Goal: Task Accomplishment & Management: Complete application form

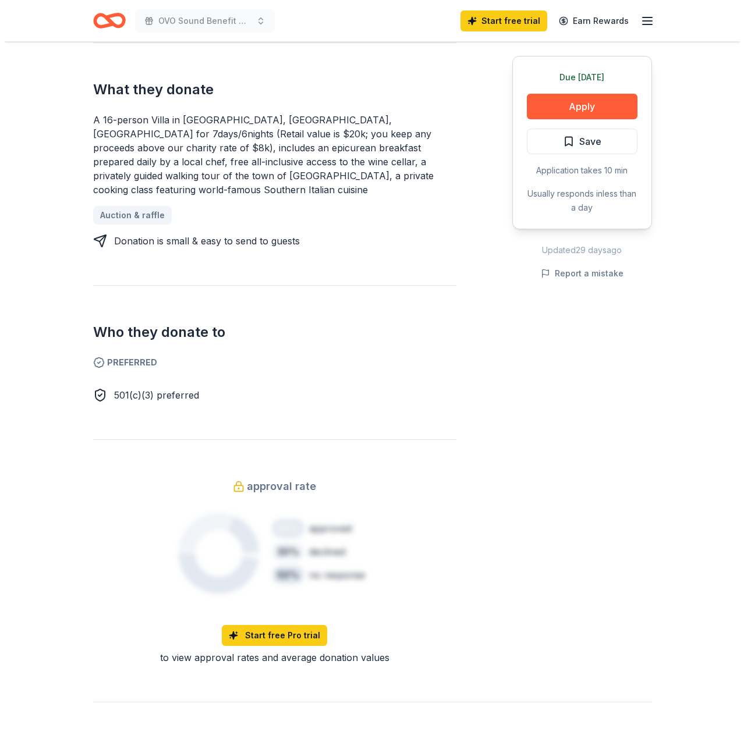
scroll to position [407, 0]
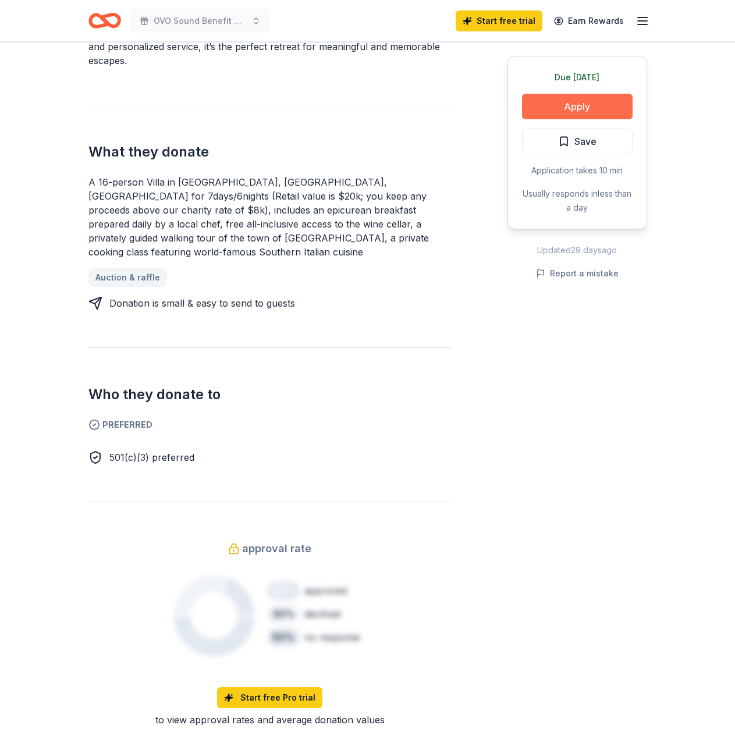
click at [608, 104] on button "Apply" at bounding box center [577, 107] width 111 height 26
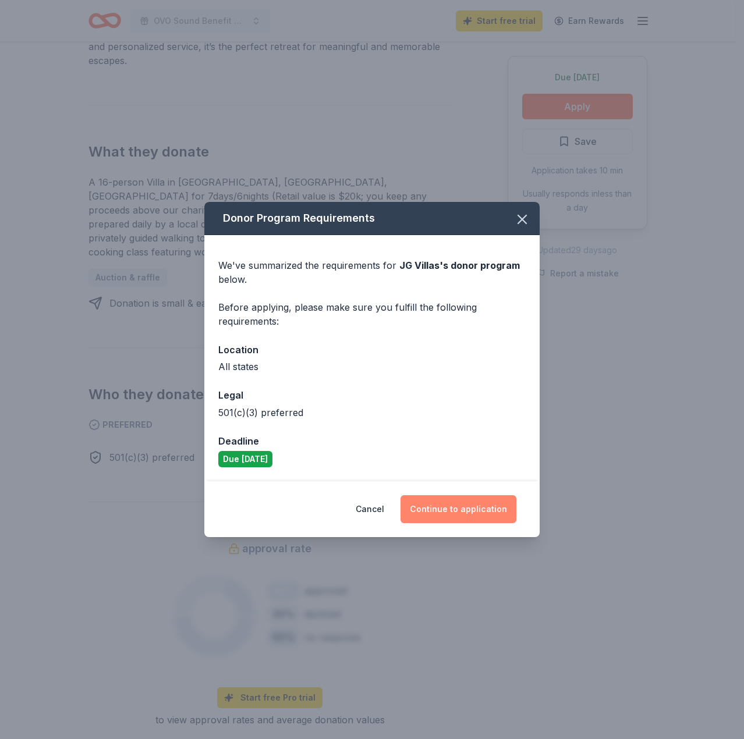
click at [440, 513] on button "Continue to application" at bounding box center [458, 509] width 116 height 28
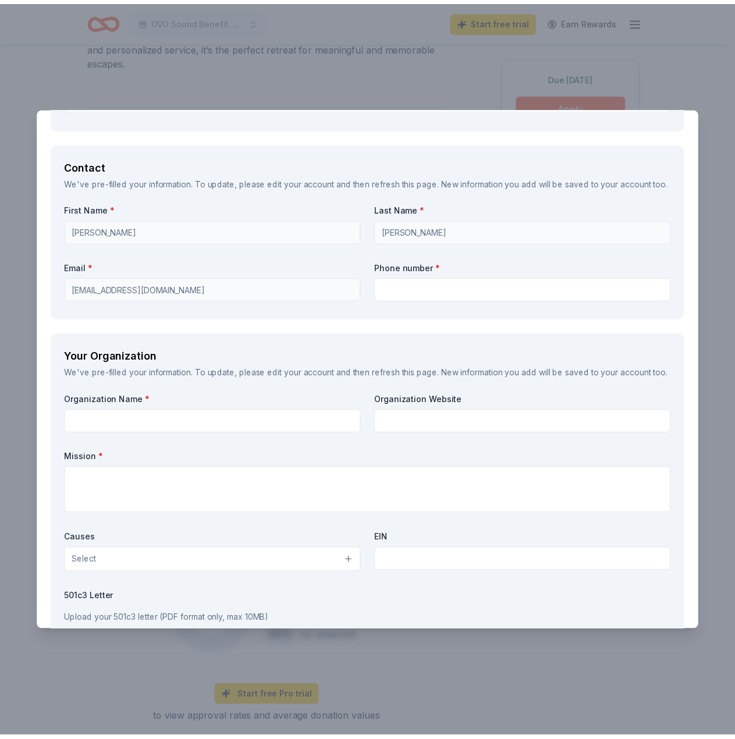
scroll to position [1164, 0]
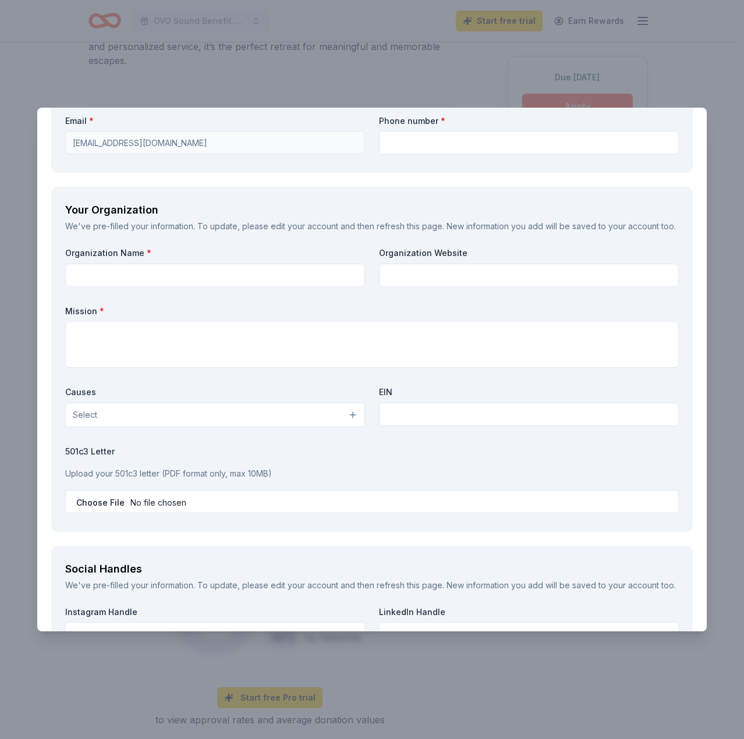
click at [666, 89] on div "JG Villas Save Report a mistake Due tomorrow 2 applies last week Requirements B…" at bounding box center [372, 369] width 744 height 739
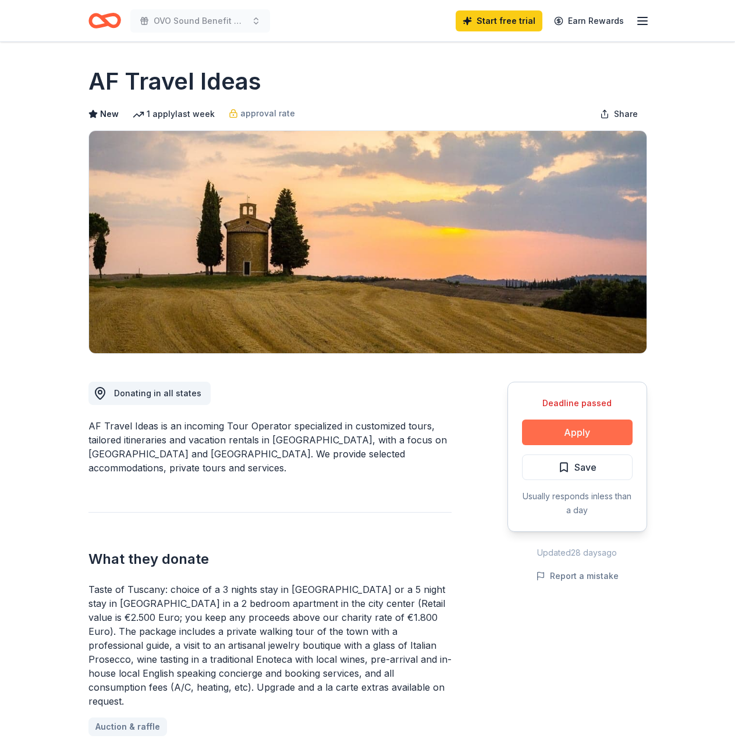
click at [585, 438] on button "Apply" at bounding box center [577, 433] width 111 height 26
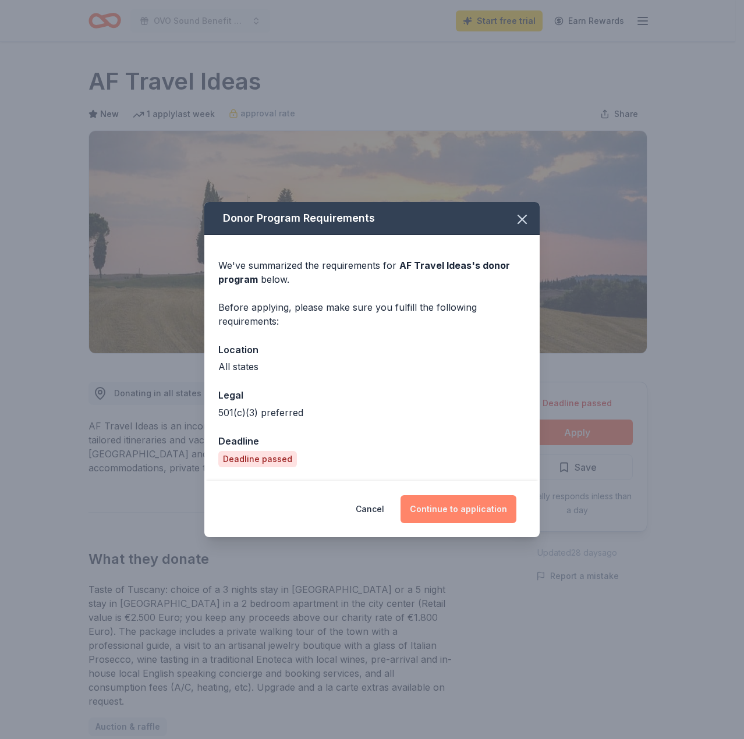
click at [492, 507] on button "Continue to application" at bounding box center [458, 509] width 116 height 28
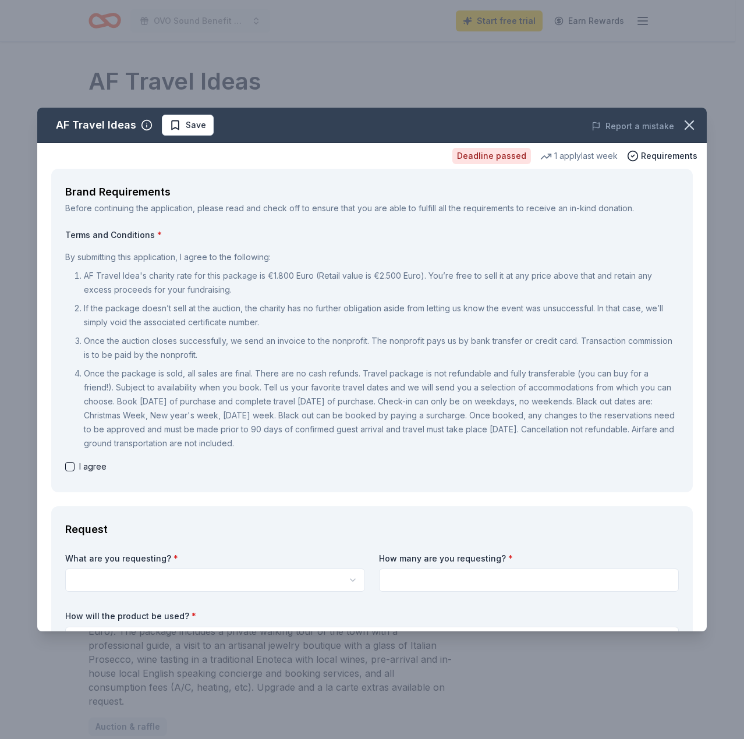
click at [195, 422] on p "Once the package is sold, all sales are final. There are no cash refunds. Trave…" at bounding box center [381, 409] width 595 height 84
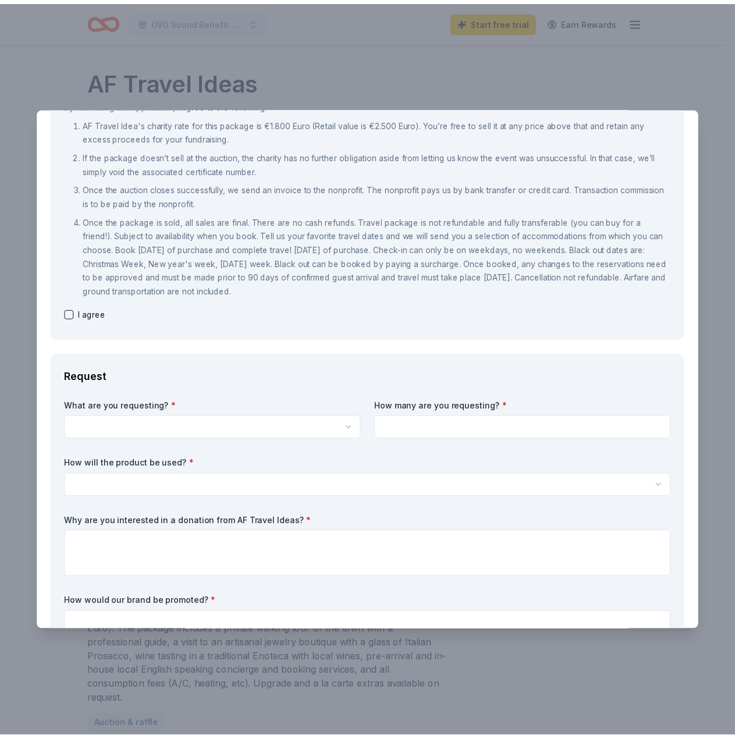
scroll to position [83, 0]
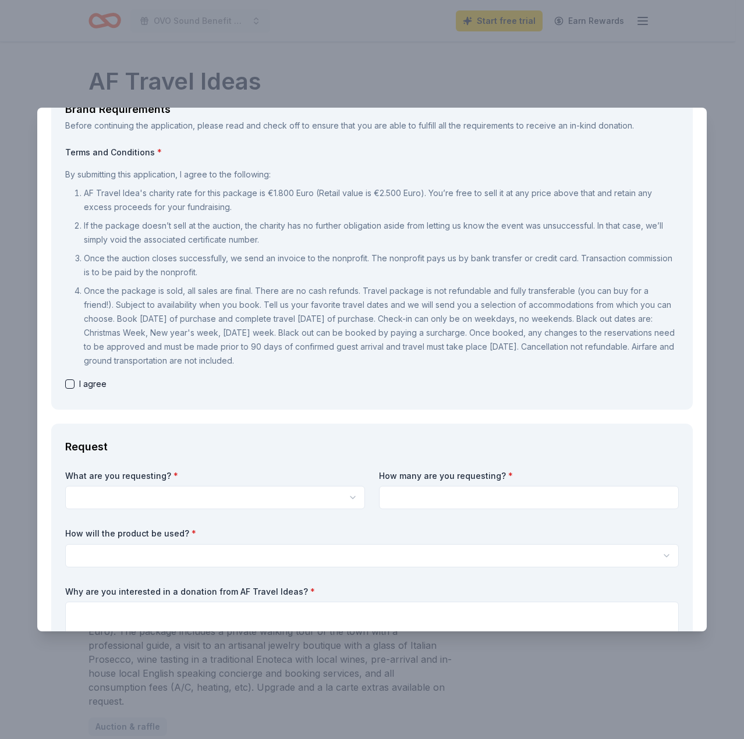
click at [105, 66] on div "AF Travel Ideas Save Report a mistake Deadline passed 1 apply last week Require…" at bounding box center [372, 369] width 744 height 739
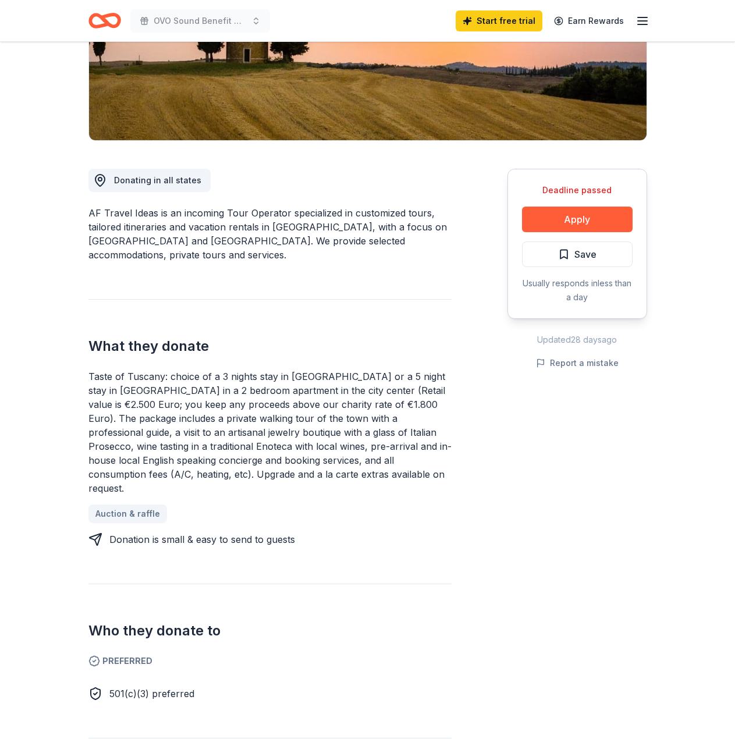
scroll to position [403, 0]
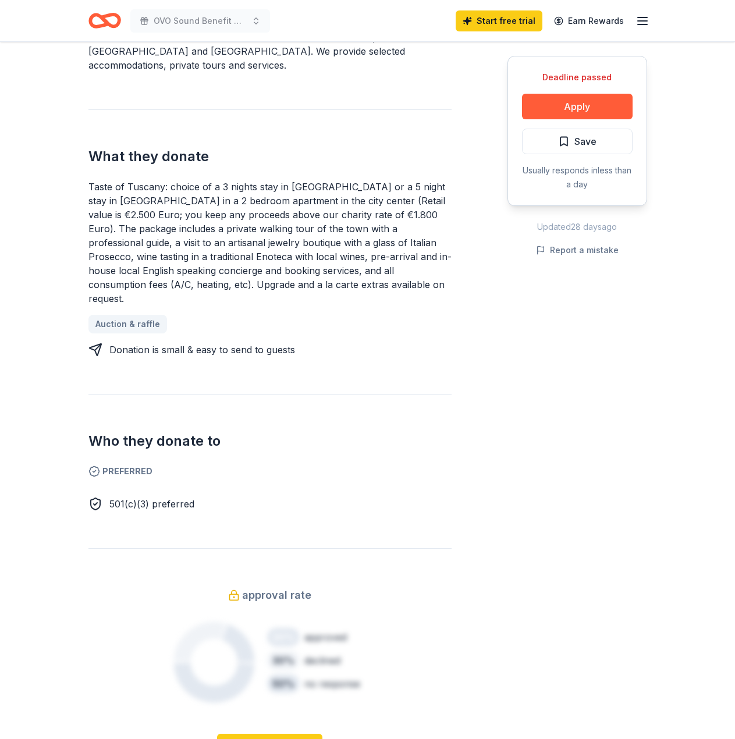
click at [197, 218] on div "Taste of Tuscany: choice of a 3 nights stay in Florence or a 5 night stay in Co…" at bounding box center [269, 243] width 363 height 126
drag, startPoint x: 111, startPoint y: 216, endPoint x: 198, endPoint y: -2, distance: 234.8
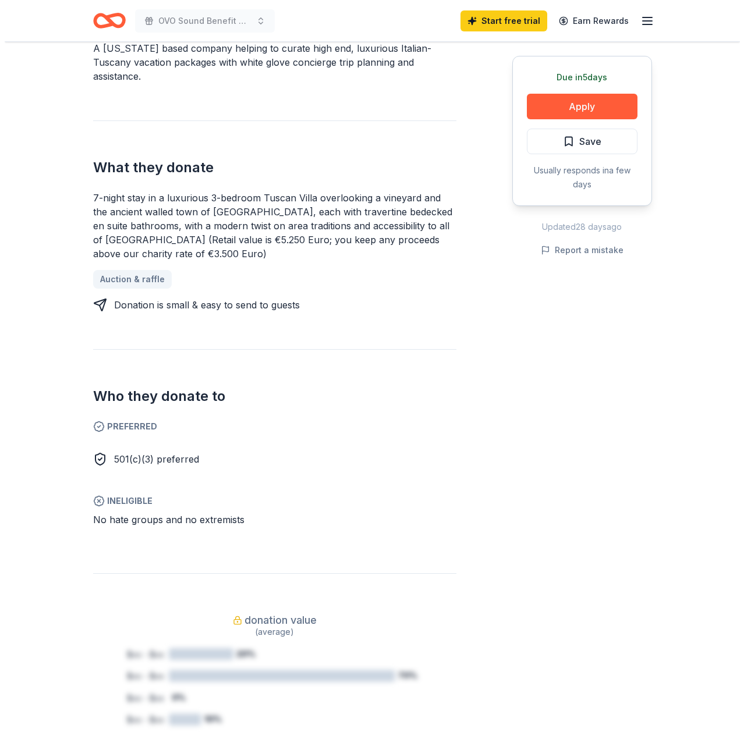
scroll to position [378, 0]
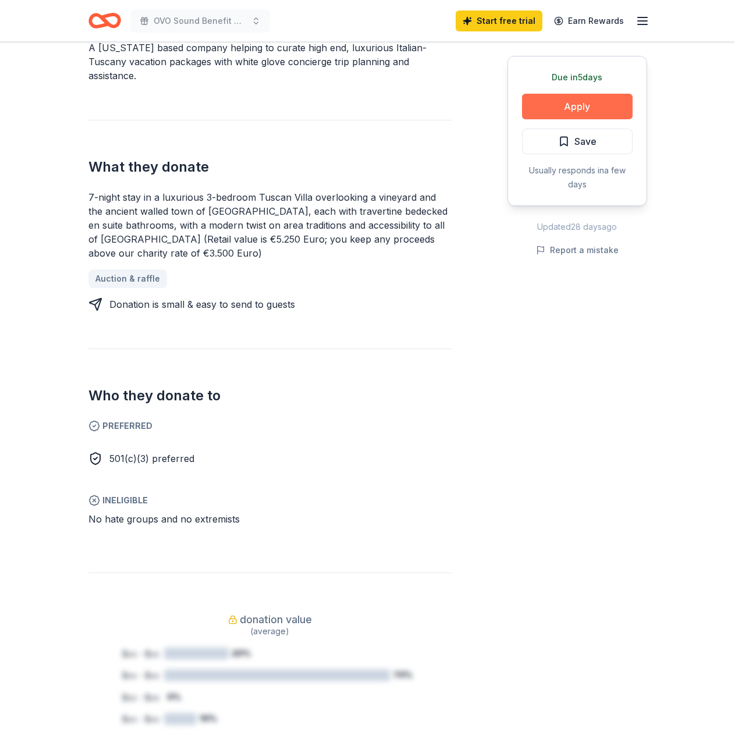
click at [568, 106] on button "Apply" at bounding box center [577, 107] width 111 height 26
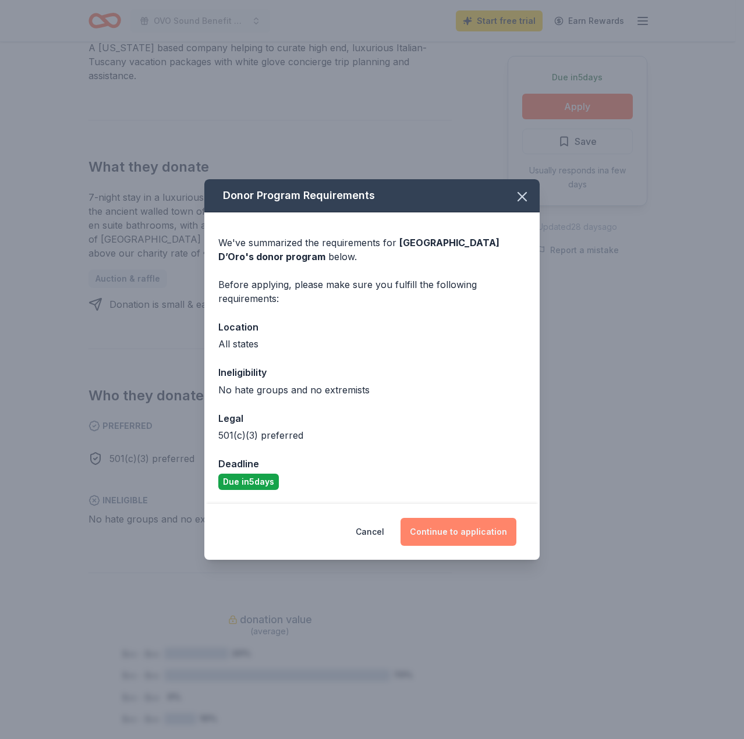
click at [439, 524] on button "Continue to application" at bounding box center [458, 532] width 116 height 28
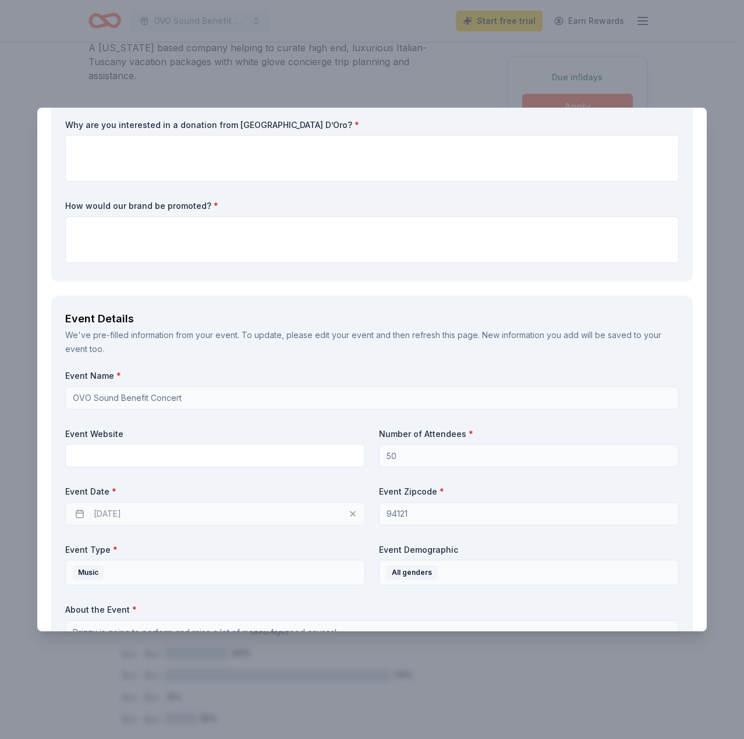
scroll to position [0, 0]
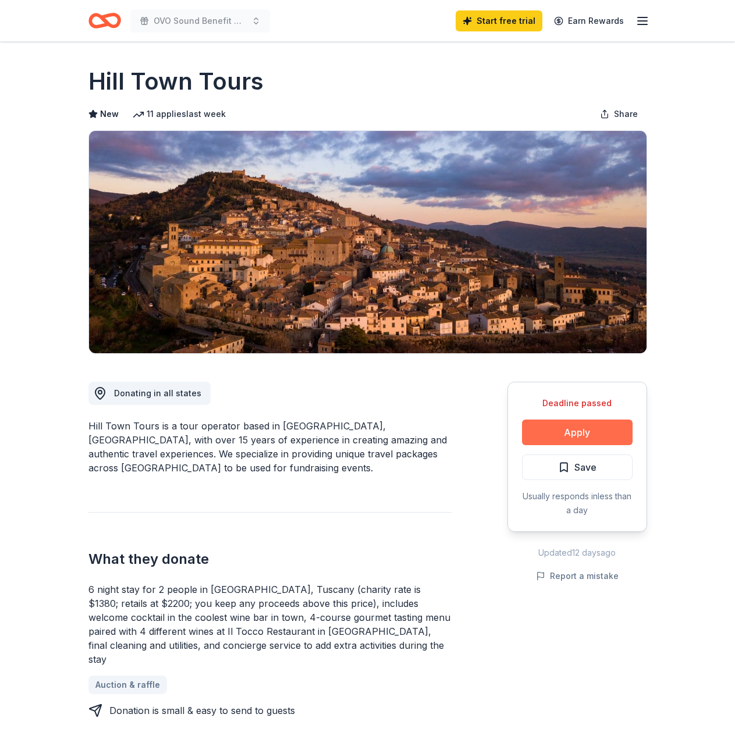
click at [569, 439] on button "Apply" at bounding box center [577, 433] width 111 height 26
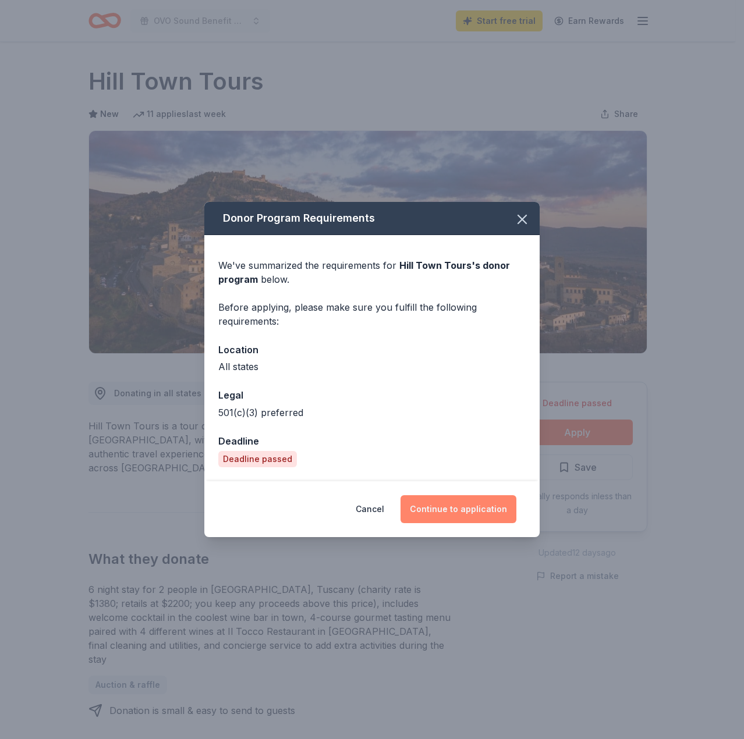
click at [476, 516] on button "Continue to application" at bounding box center [458, 509] width 116 height 28
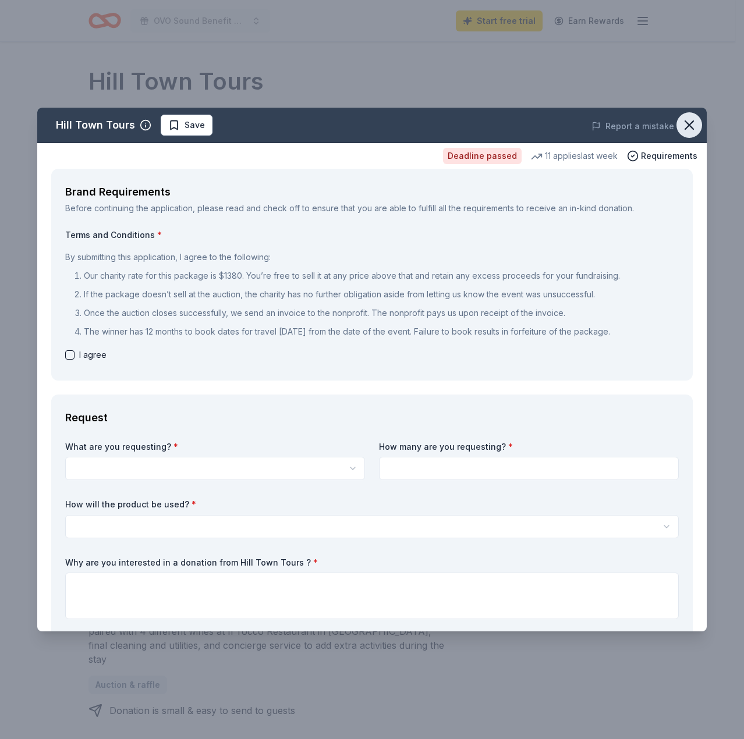
click at [681, 127] on icon "button" at bounding box center [689, 125] width 16 height 16
